Goal: Task Accomplishment & Management: Use online tool/utility

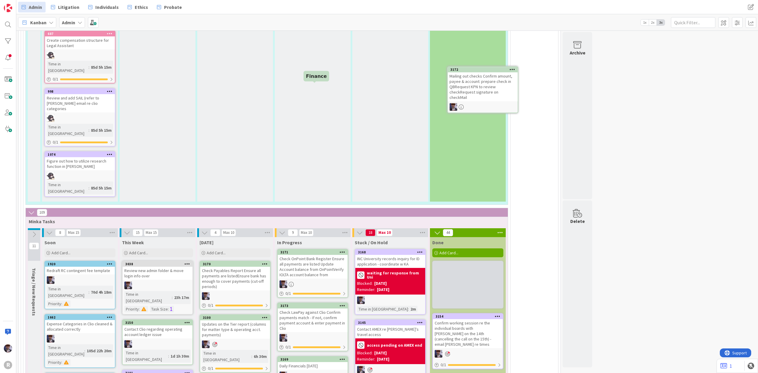
scroll to position [1264, 0]
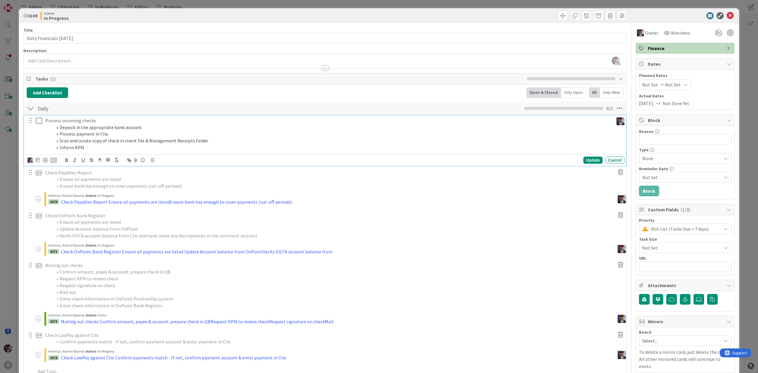
click at [75, 124] on p "Process incoming checks" at bounding box center [328, 120] width 566 height 7
click at [114, 120] on p "Process incoming checks" at bounding box center [328, 120] width 566 height 7
click at [52, 162] on icon at bounding box center [54, 160] width 6 height 5
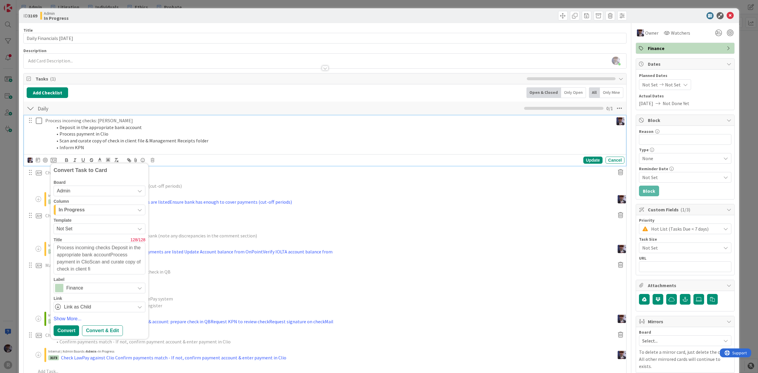
click at [98, 209] on div "In Progress" at bounding box center [96, 209] width 78 height 9
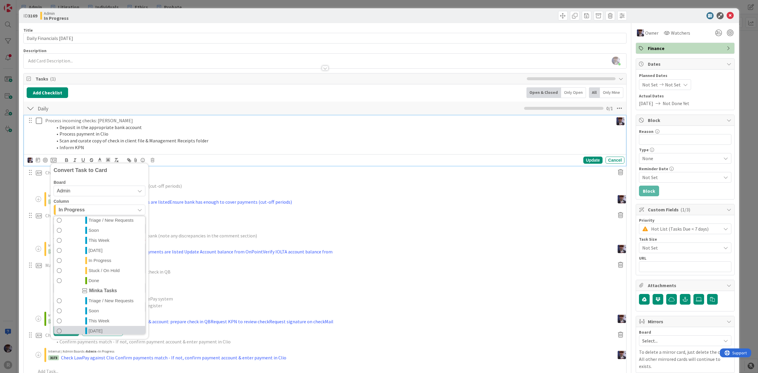
scroll to position [139, 0]
click at [96, 325] on span "Done" at bounding box center [94, 326] width 11 height 7
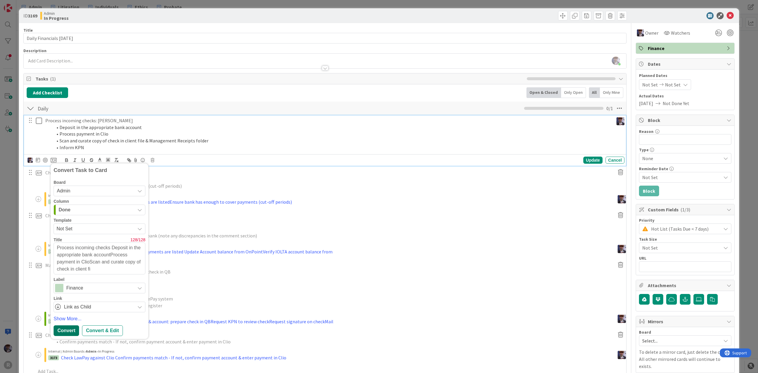
click at [64, 330] on div "Convert" at bounding box center [66, 331] width 25 height 11
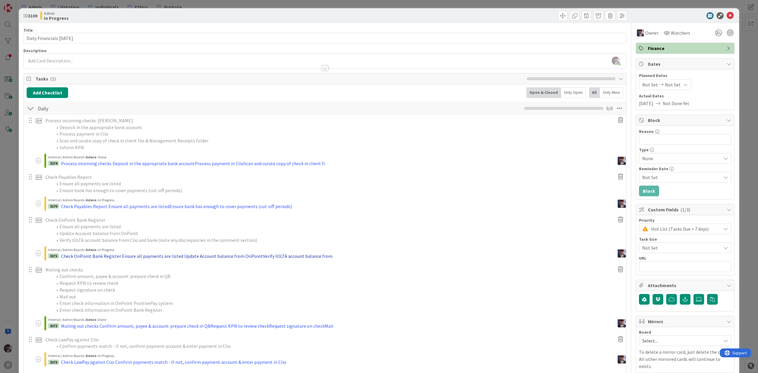
type textarea "x"
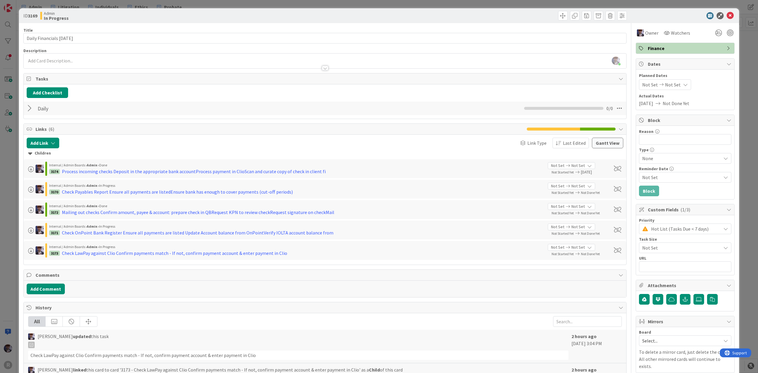
click at [6, 198] on div "ID 3169 Admin In Progress Title 22 / 128 Daily Financials [DATE] Description [P…" at bounding box center [379, 186] width 758 height 373
